Goal: Information Seeking & Learning: Check status

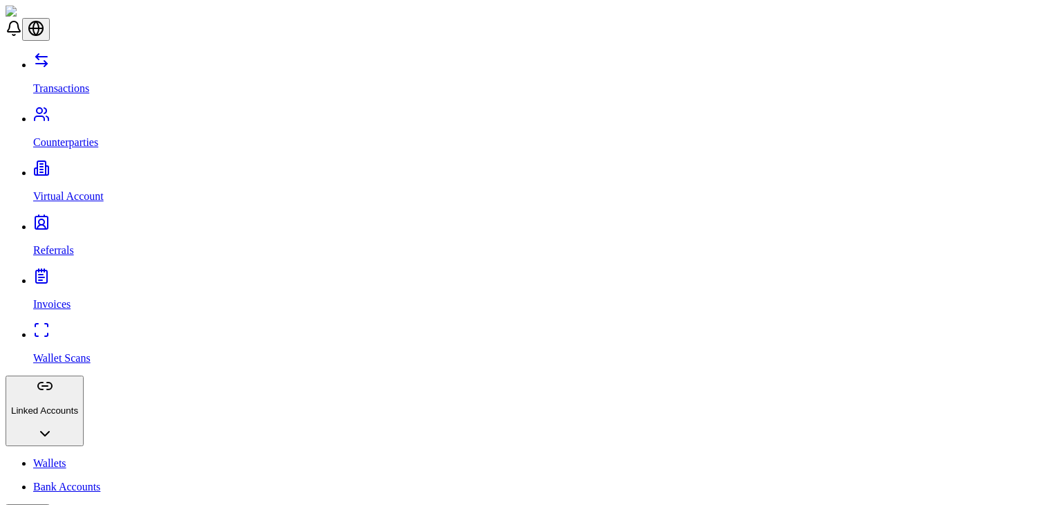
click at [500, 26] on header at bounding box center [531, 23] width 1051 height 35
click at [129, 67] on link "Transactions" at bounding box center [545, 77] width 1024 height 36
click at [106, 113] on link "Counterparties" at bounding box center [545, 131] width 1024 height 36
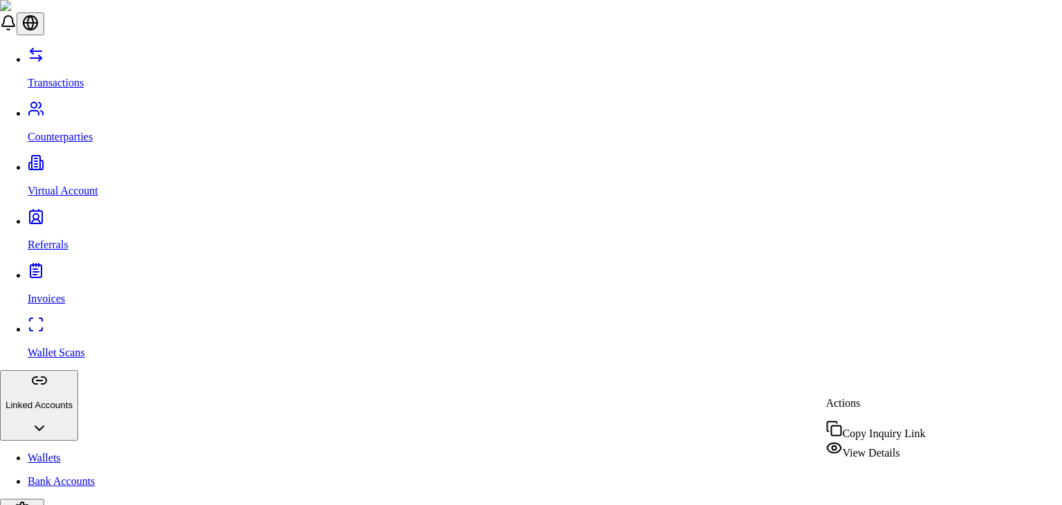
click at [834, 449] on div "View Details" at bounding box center [876, 449] width 100 height 19
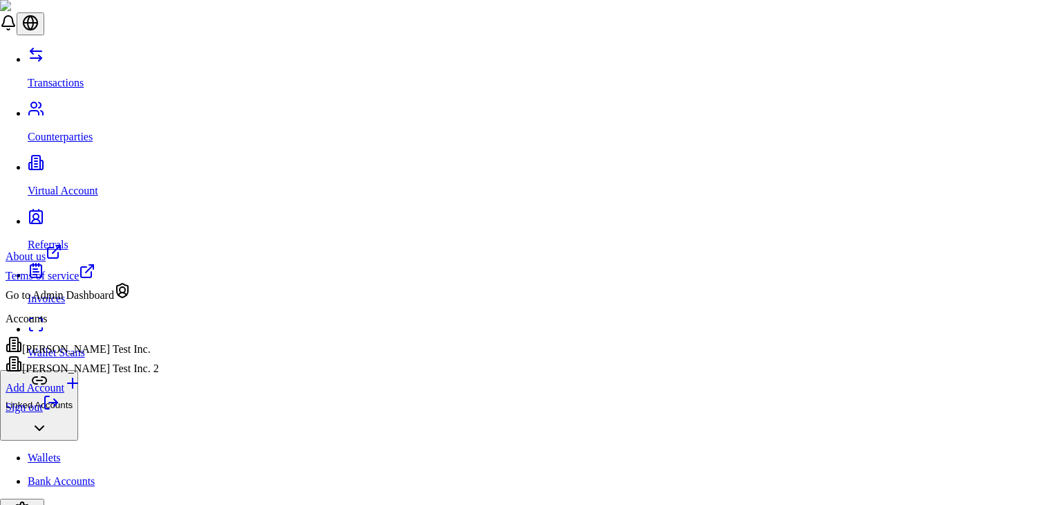
click at [59, 413] on link "Sign out" at bounding box center [33, 407] width 54 height 12
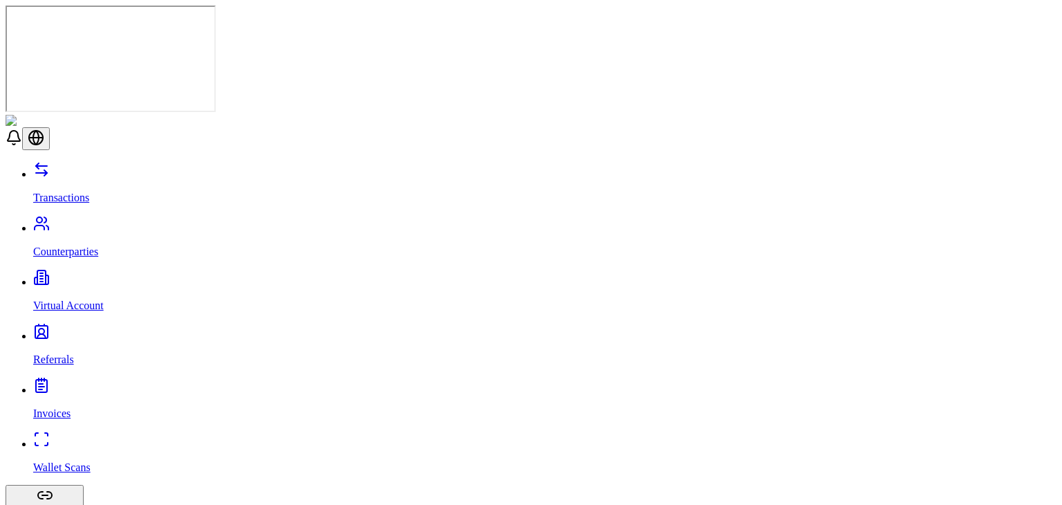
click at [86, 276] on link "Virtual Account" at bounding box center [545, 294] width 1024 height 36
click at [101, 246] on p "Counterparties" at bounding box center [545, 252] width 1024 height 12
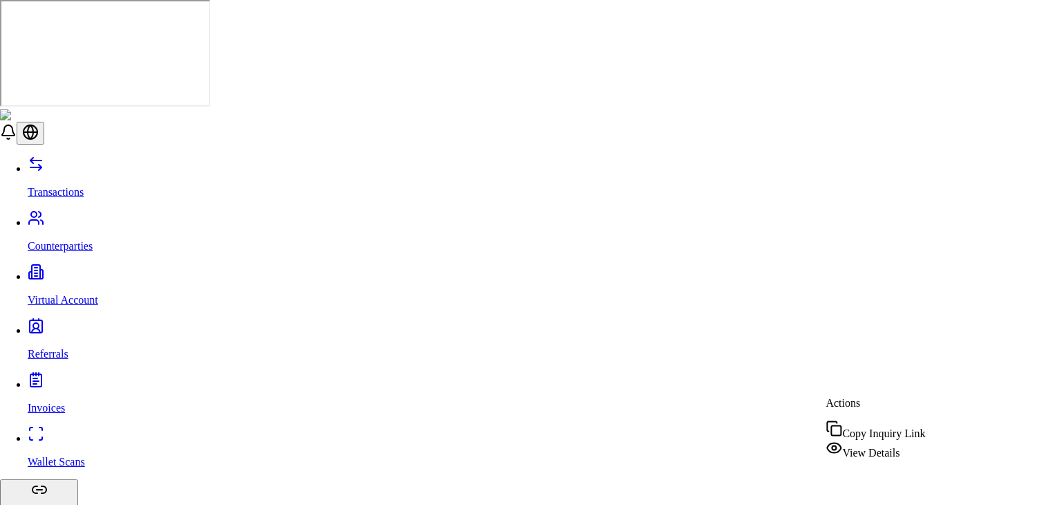
click at [871, 447] on span "View Details" at bounding box center [871, 453] width 57 height 12
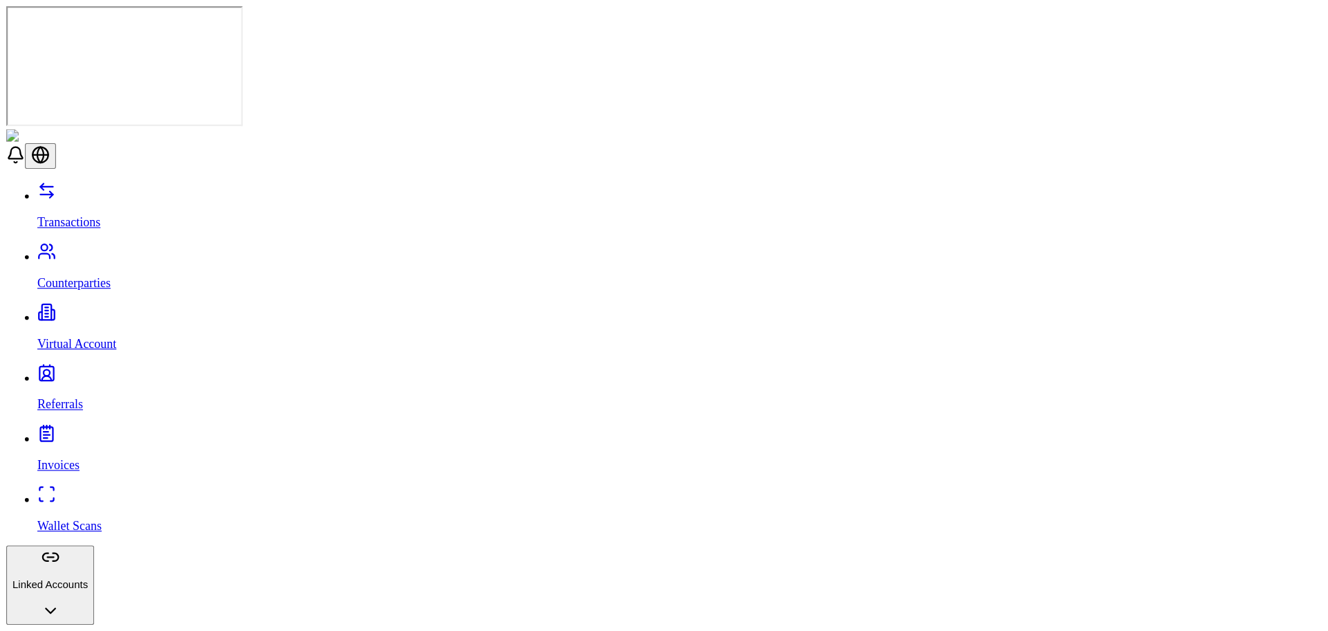
scroll to position [39, 0]
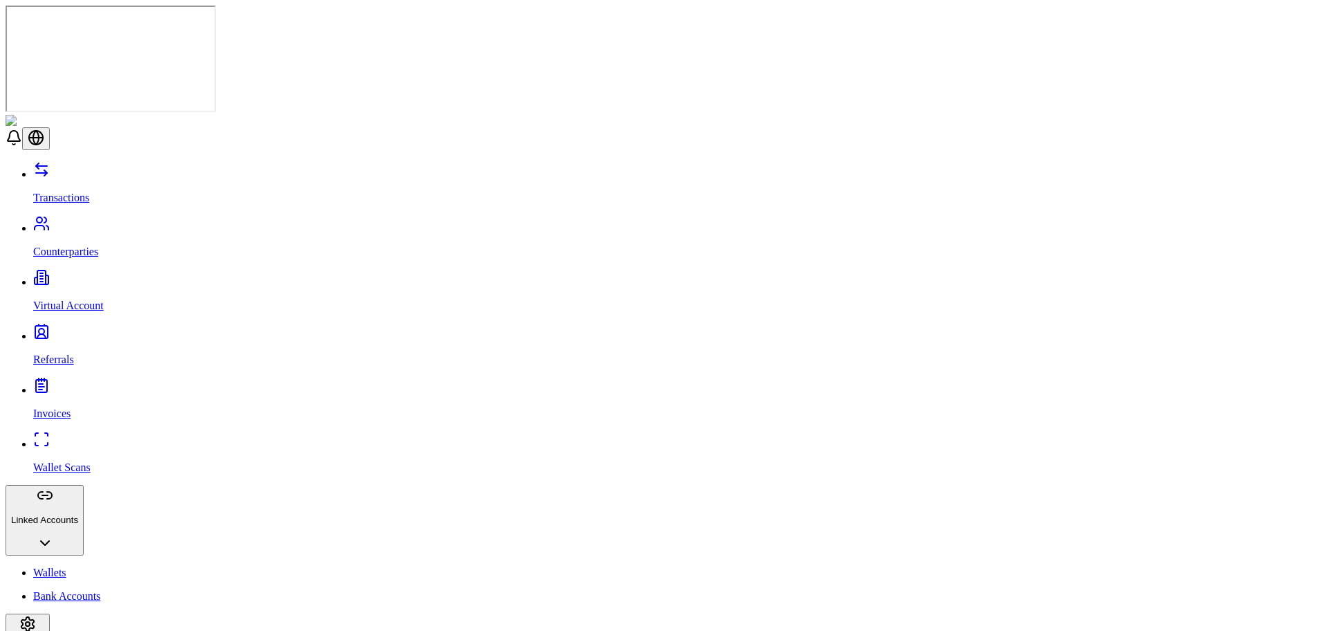
drag, startPoint x: 1032, startPoint y: 1, endPoint x: 791, endPoint y: 154, distance: 285.5
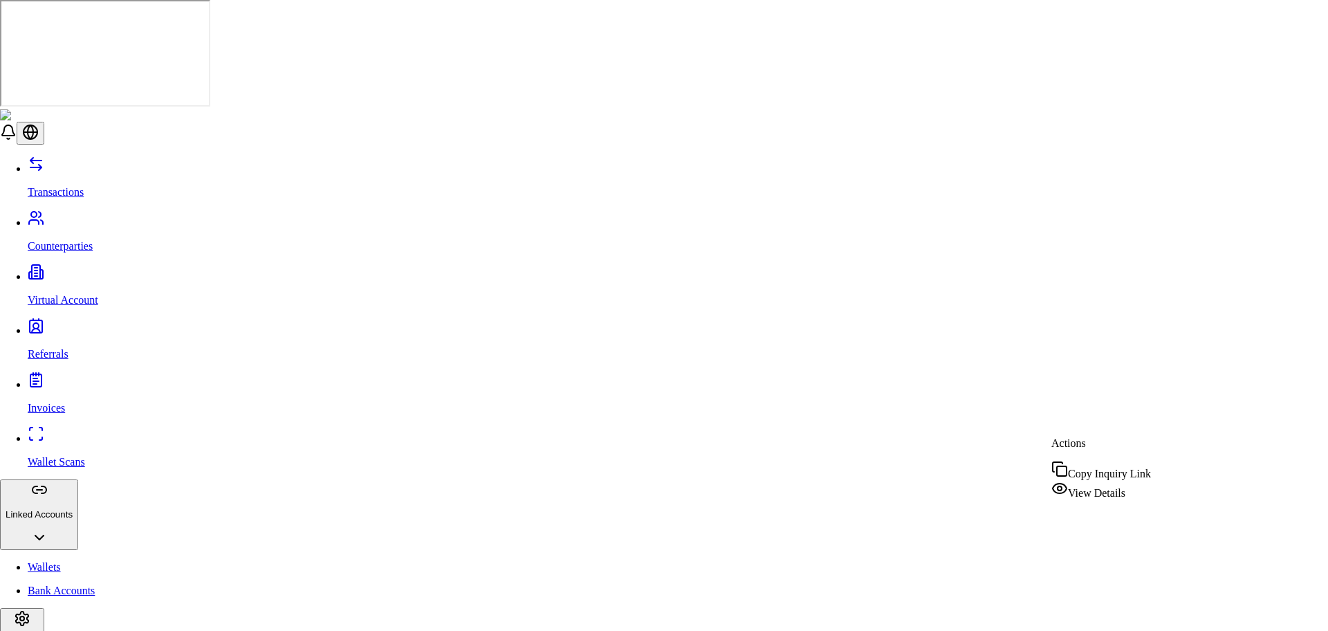
click at [1062, 487] on span "View Details" at bounding box center [1096, 493] width 57 height 12
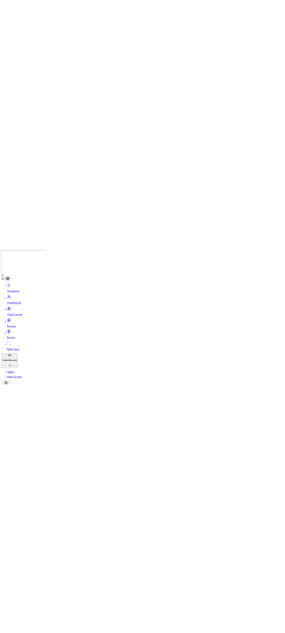
scroll to position [69, 0]
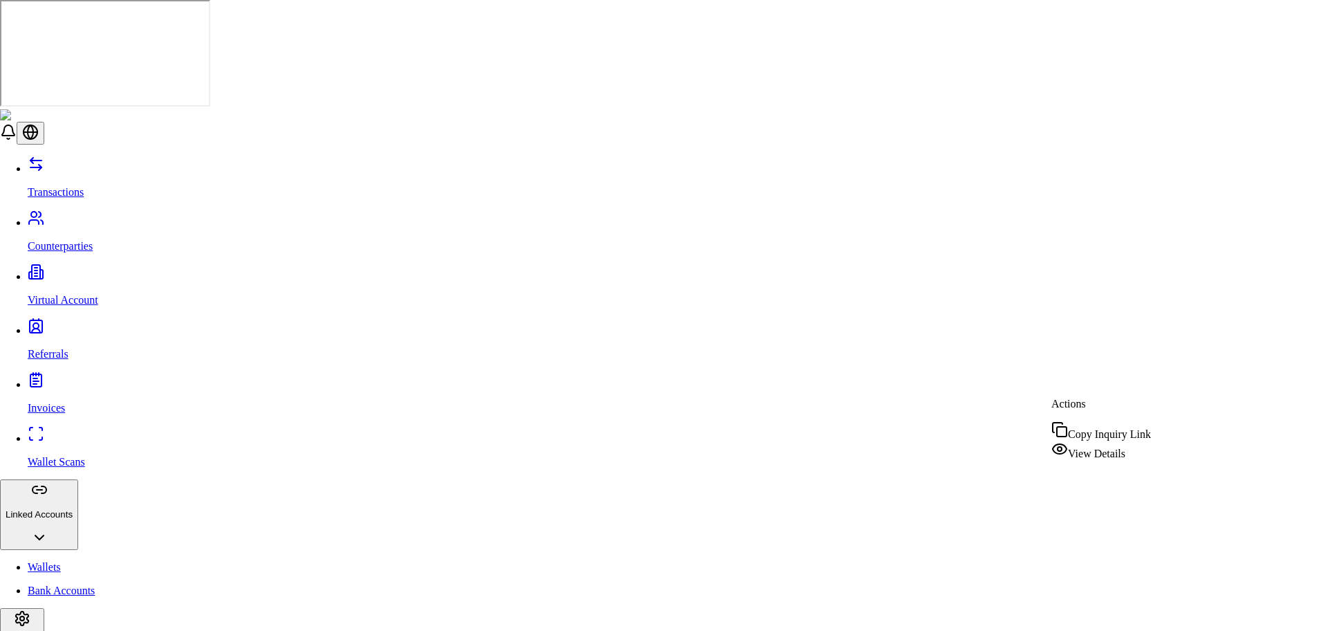
click at [1062, 451] on span "View Details" at bounding box center [1096, 454] width 57 height 12
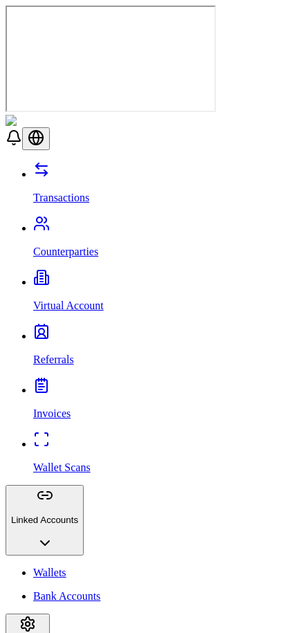
scroll to position [457, 0]
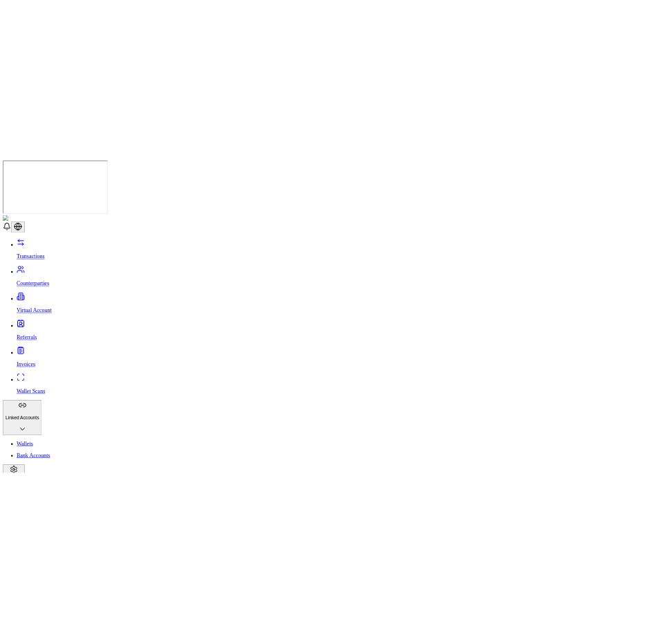
scroll to position [0, 0]
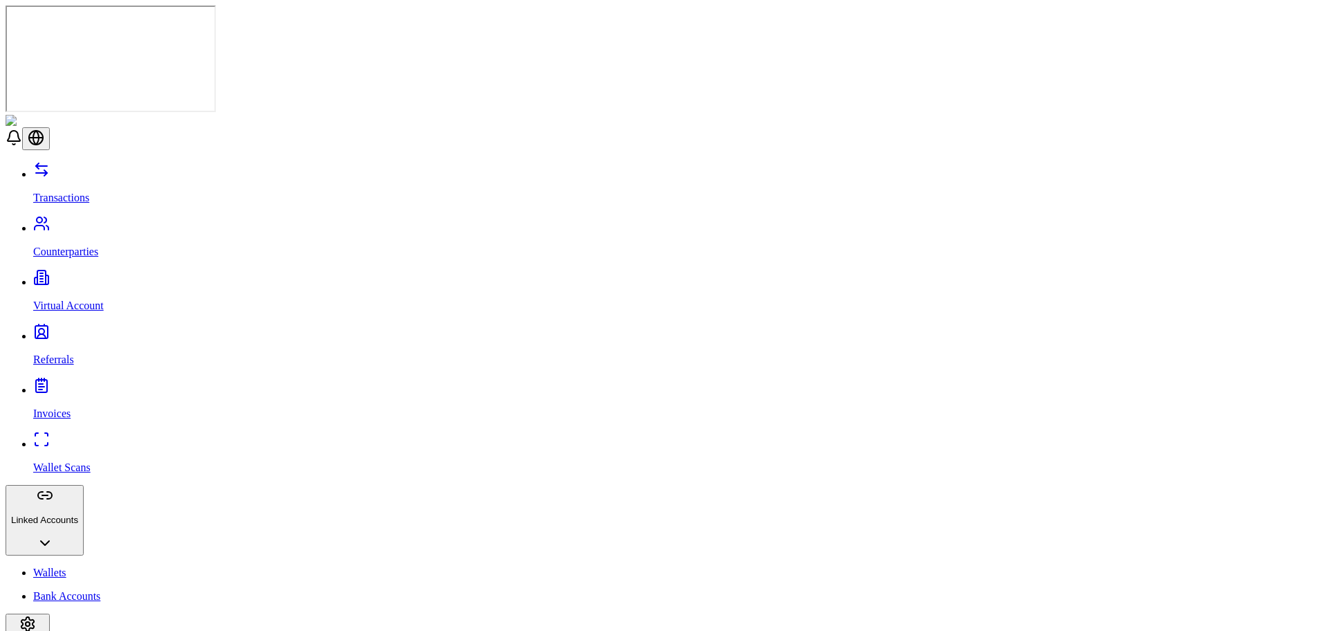
click at [97, 276] on link "Virtual Account" at bounding box center [677, 294] width 1289 height 36
